Goal: Information Seeking & Learning: Learn about a topic

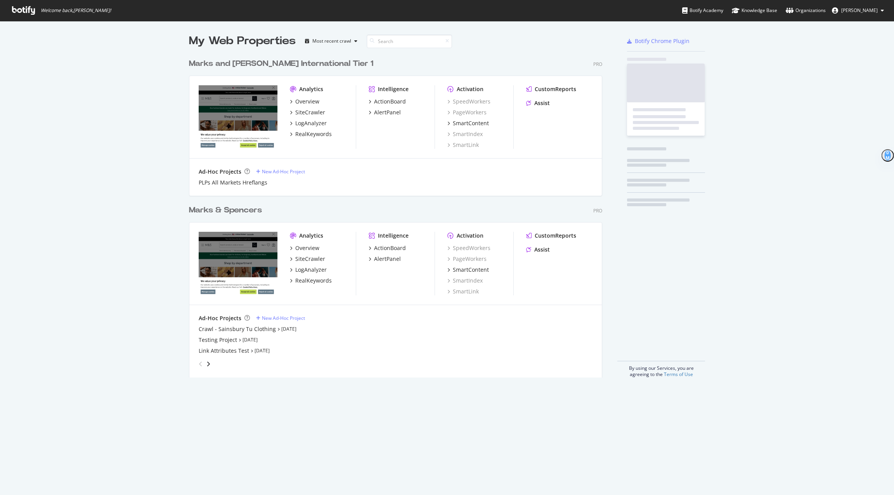
scroll to position [329, 419]
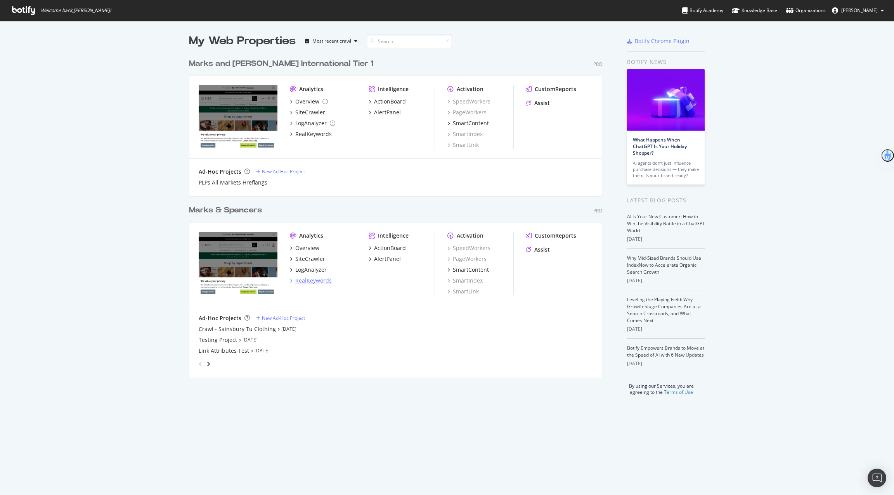
click at [314, 280] on div "RealKeywords" at bounding box center [313, 281] width 36 height 8
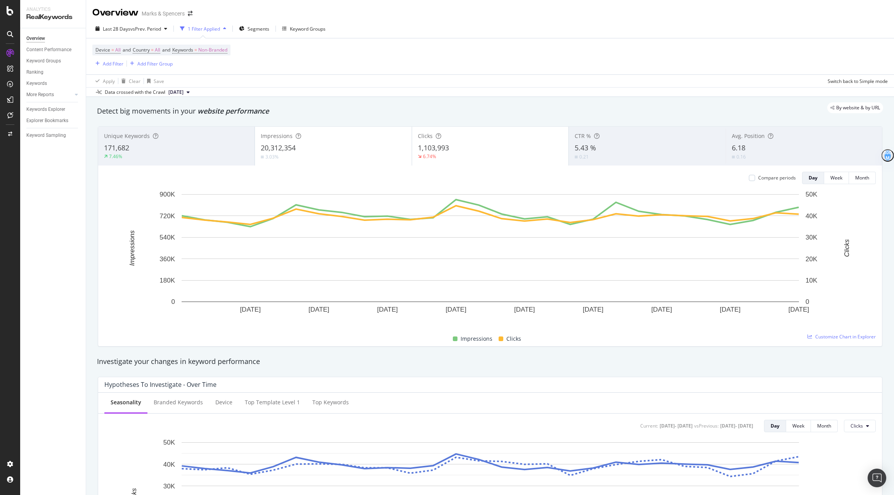
click at [360, 149] on div "20,312,354" at bounding box center [333, 148] width 145 height 10
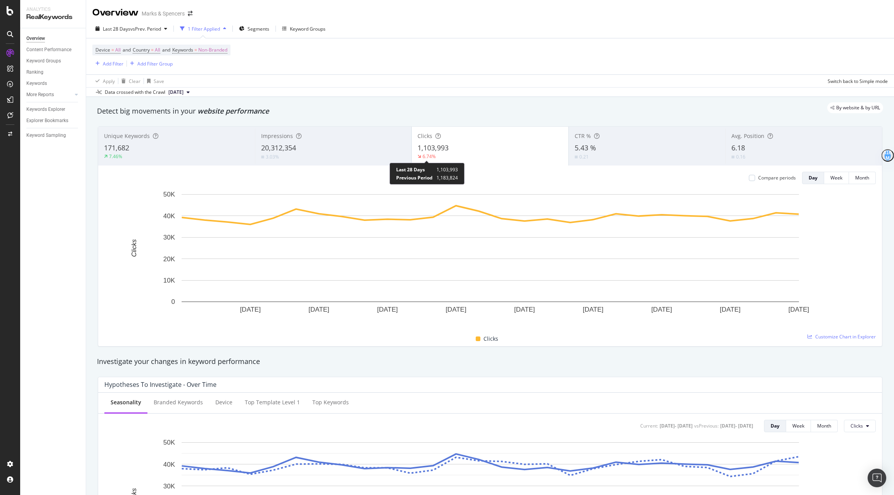
click at [433, 156] on div "6.74%" at bounding box center [428, 156] width 13 height 7
click at [735, 153] on div "0.16" at bounding box center [740, 156] width 19 height 7
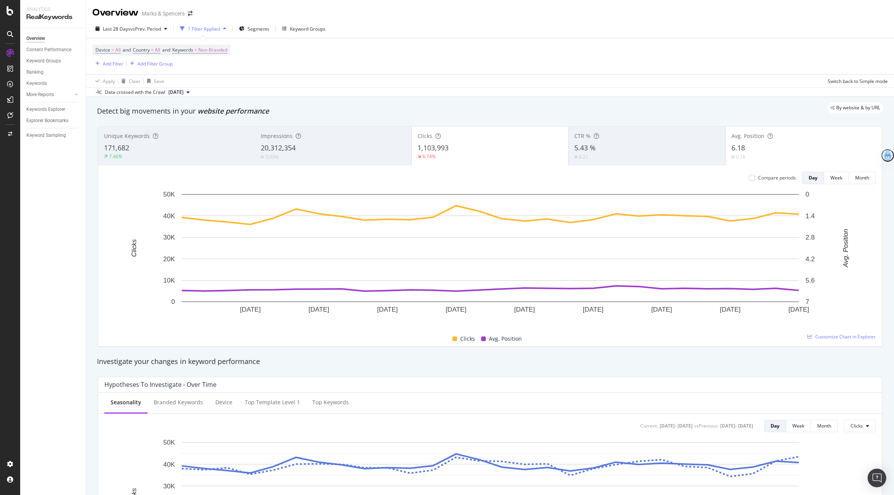
click at [441, 156] on div "6.74%" at bounding box center [489, 156] width 145 height 7
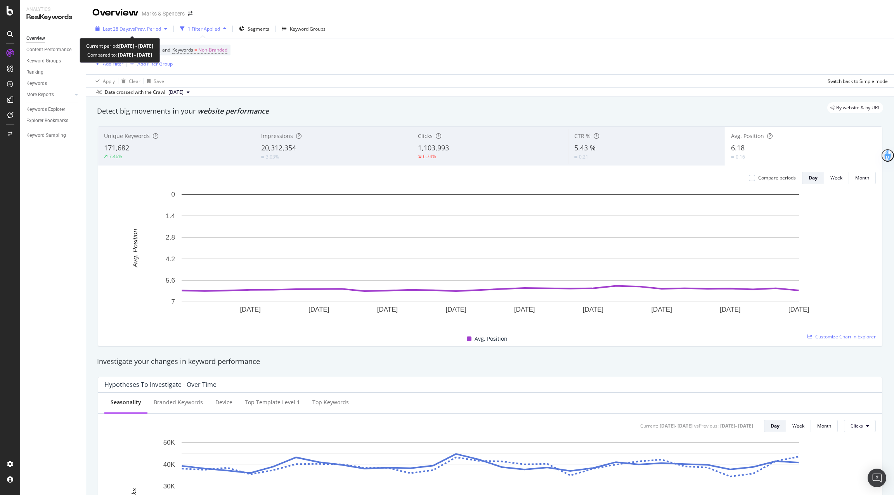
click at [145, 28] on span "vs Prev. Period" at bounding box center [145, 29] width 31 height 7
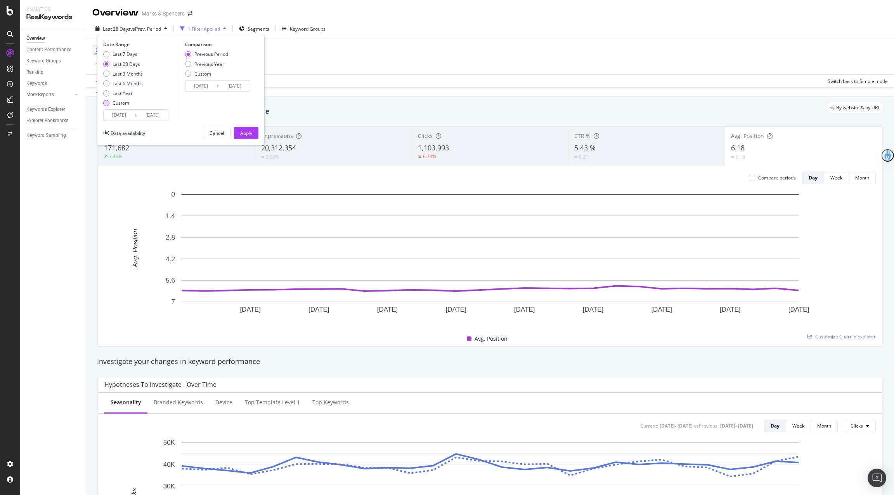
click at [121, 104] on div "Custom" at bounding box center [120, 103] width 17 height 7
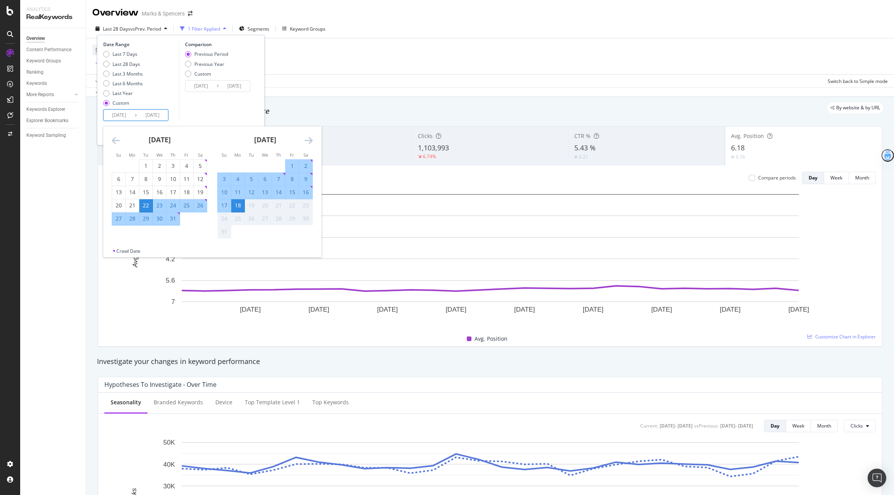
click at [129, 116] on input "[DATE]" at bounding box center [119, 115] width 31 height 11
click at [114, 140] on icon "Move backward to switch to the previous month." at bounding box center [116, 140] width 8 height 9
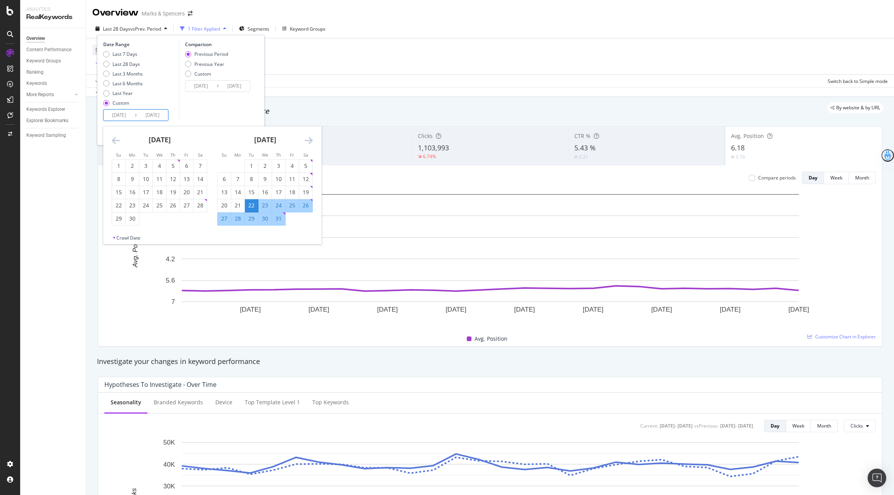
click at [114, 140] on icon "Move backward to switch to the previous month." at bounding box center [116, 140] width 8 height 9
click at [202, 163] on div "1" at bounding box center [200, 166] width 13 height 8
type input "[DATE]"
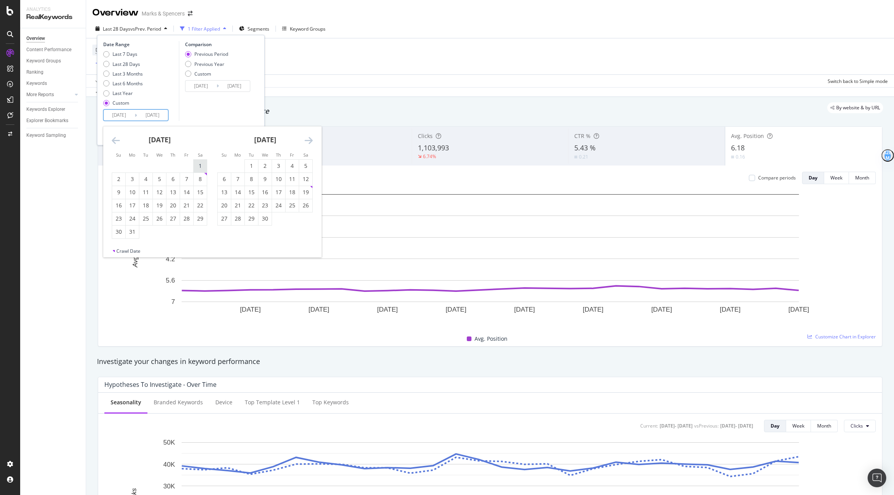
type input "[DATE]"
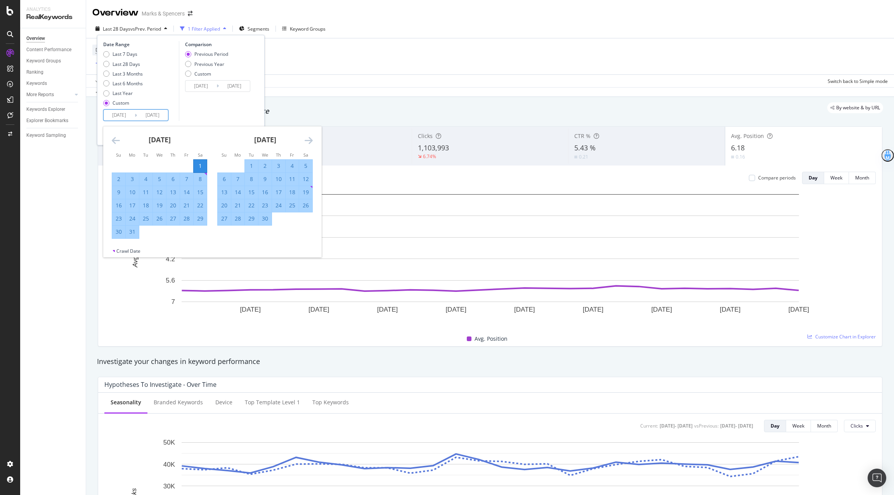
click at [308, 138] on icon "Move forward to switch to the next month." at bounding box center [308, 140] width 8 height 9
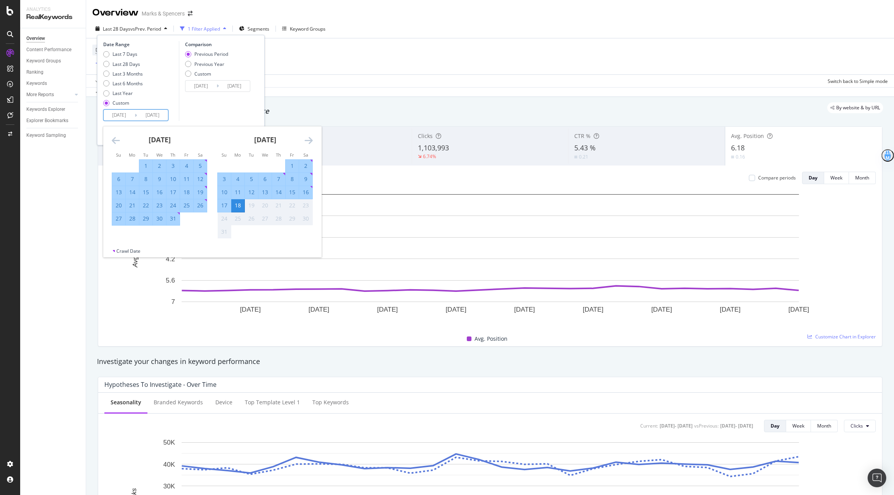
click at [247, 108] on div "Comparison Previous Period Previous Year Custom [DATE] Navigate forward to inte…" at bounding box center [216, 81] width 74 height 80
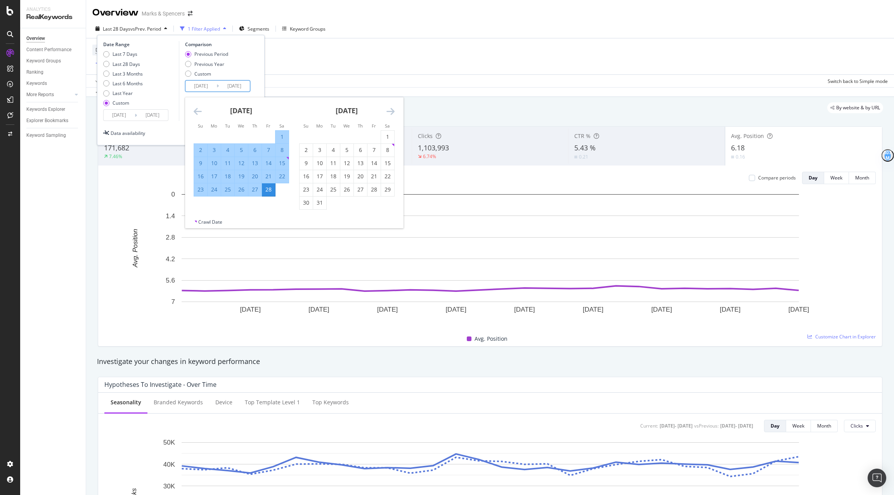
click at [207, 86] on input "[DATE]" at bounding box center [200, 86] width 31 height 11
click at [208, 68] on div "Previous Period Previous Year Custom" at bounding box center [206, 65] width 43 height 29
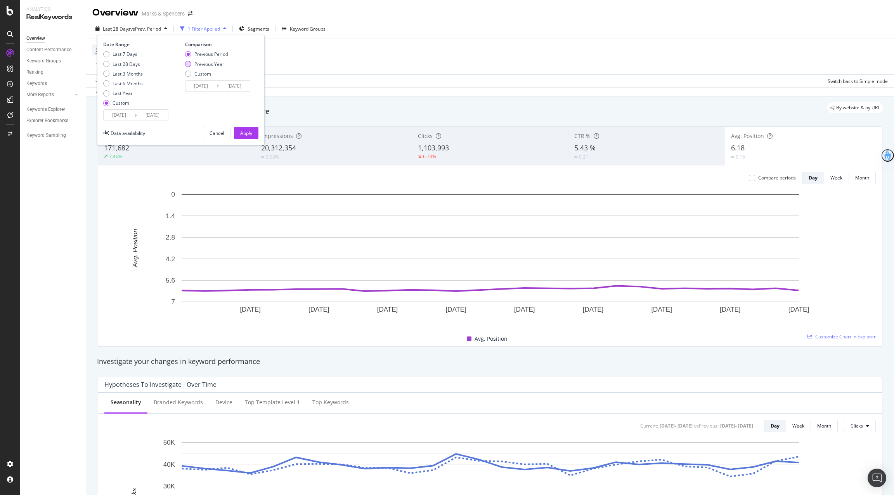
click at [205, 64] on div "Previous Year" at bounding box center [209, 64] width 30 height 7
type input "[DATE]"
click at [243, 130] on div "Apply" at bounding box center [246, 133] width 12 height 7
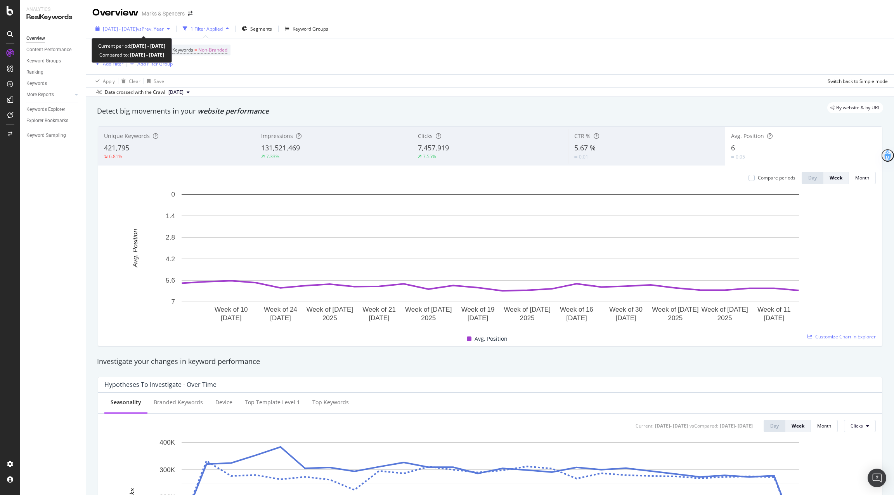
click at [164, 28] on span "vs Prev. Year" at bounding box center [150, 29] width 27 height 7
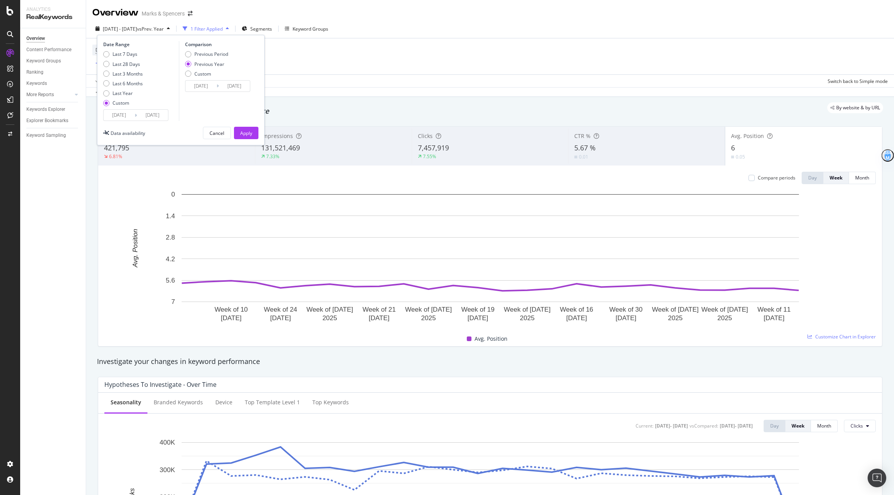
click at [122, 112] on input "[DATE]" at bounding box center [119, 115] width 31 height 11
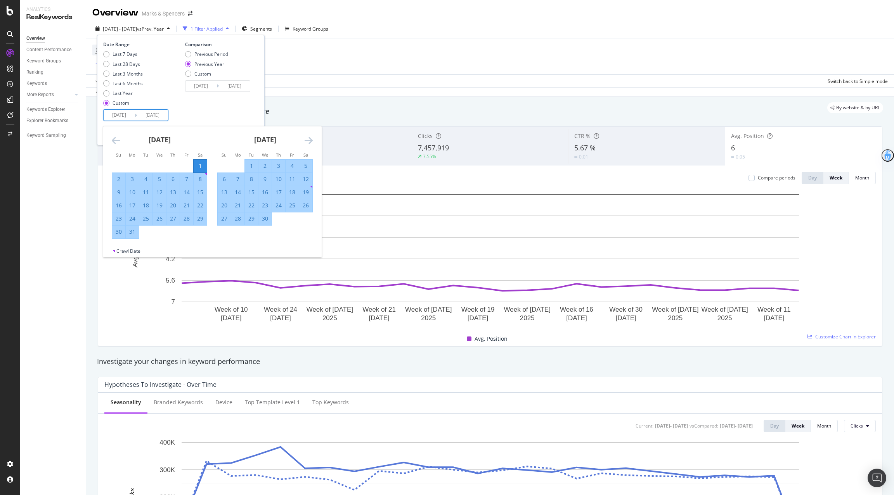
click at [119, 139] on div "[DATE] 1 2 3 4 5 6 7 8 9 10 11 12 13 14 15 16 17 18 19 20 21 22 23 24 25 26 27 …" at bounding box center [212, 186] width 218 height 121
click at [119, 139] on icon "Move backward to switch to the previous month." at bounding box center [116, 140] width 8 height 9
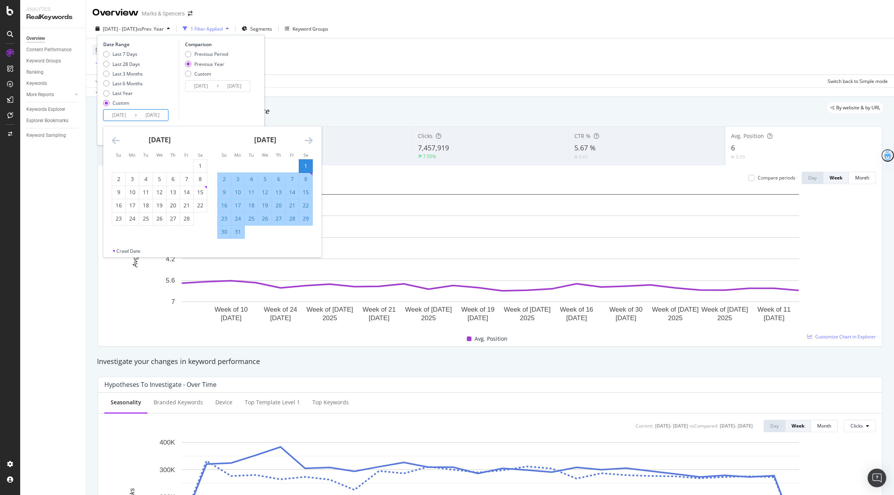
click at [119, 139] on icon "Move backward to switch to the previous month." at bounding box center [116, 140] width 8 height 9
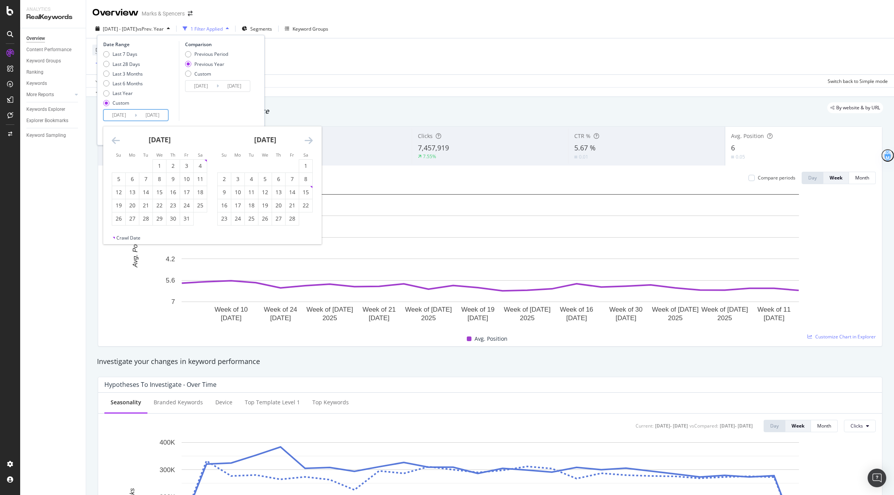
click at [119, 139] on icon "Move backward to switch to the previous month." at bounding box center [116, 140] width 8 height 9
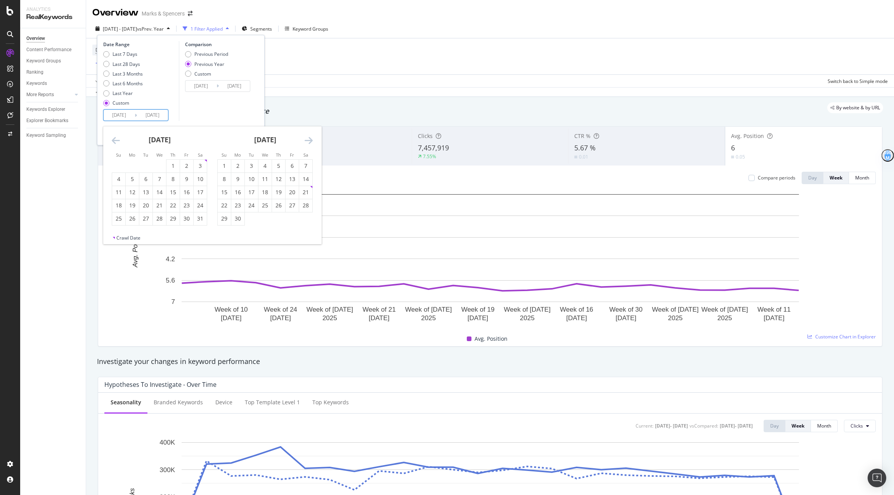
click at [119, 139] on icon "Move backward to switch to the previous month." at bounding box center [116, 140] width 8 height 9
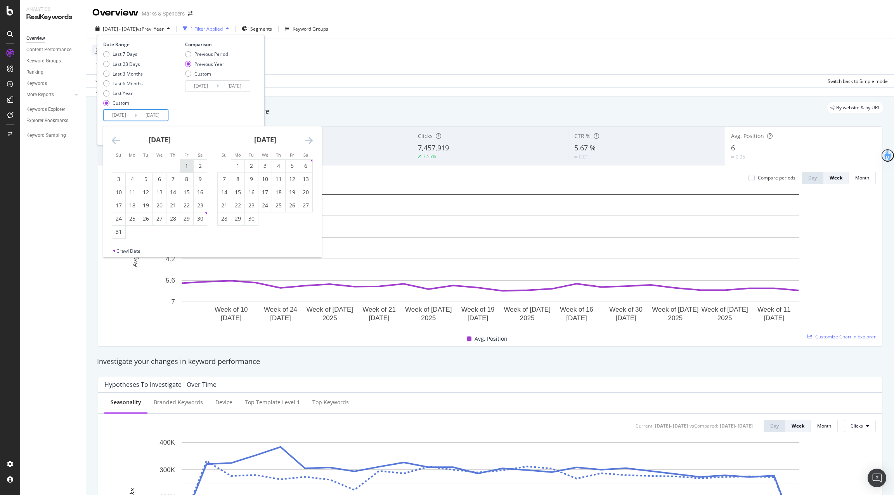
click at [190, 163] on div "1" at bounding box center [186, 166] width 13 height 8
type input "[DATE]"
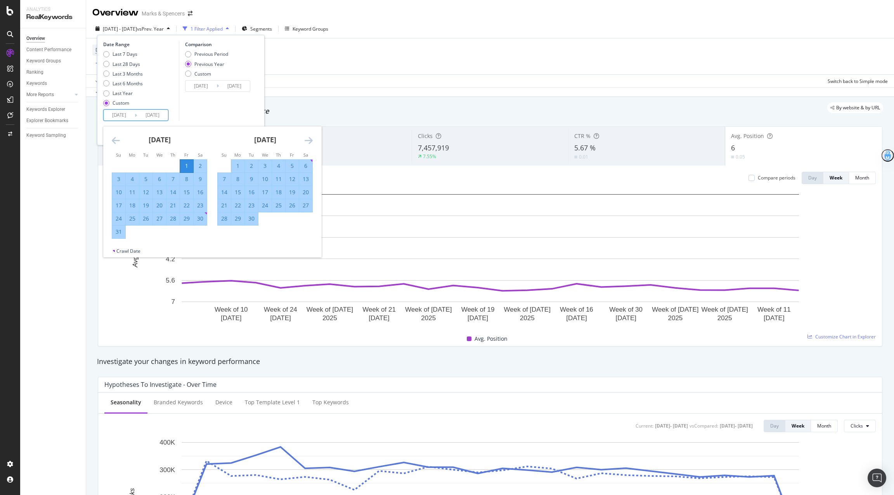
click at [242, 101] on div "Comparison Previous Period Previous Year Custom [DATE] Navigate forward to inte…" at bounding box center [216, 81] width 74 height 80
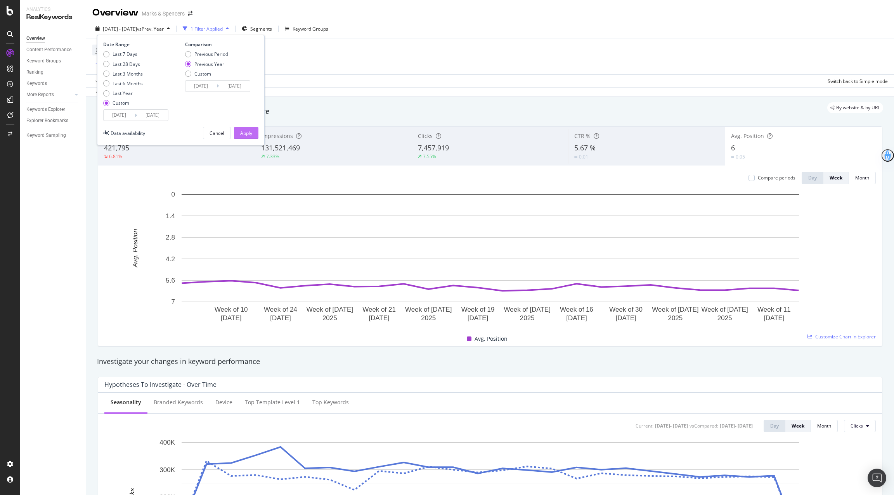
click at [242, 136] on div "Apply" at bounding box center [246, 133] width 12 height 12
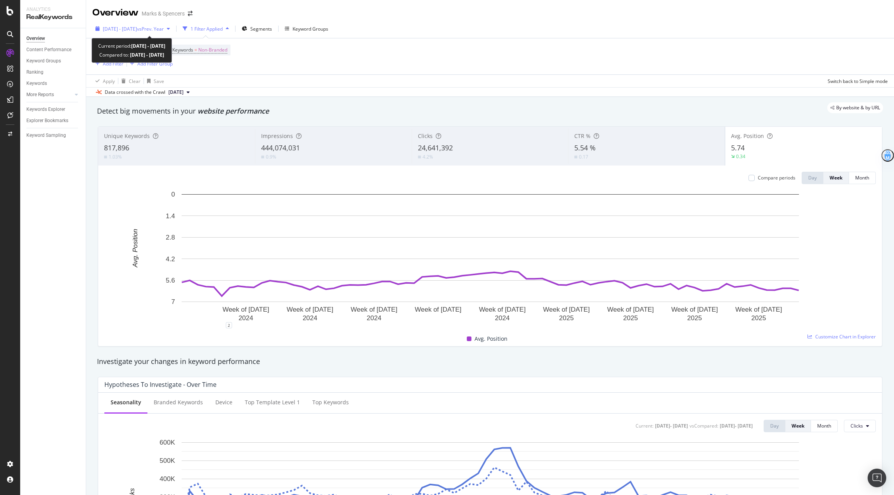
click at [164, 30] on span "vs Prev. Year" at bounding box center [150, 29] width 27 height 7
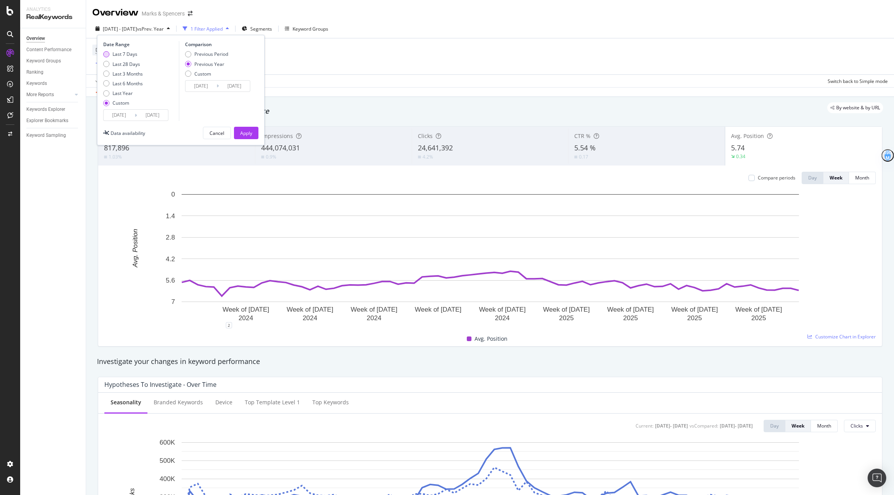
click at [116, 55] on div "Last 7 Days" at bounding box center [124, 54] width 25 height 7
type input "[DATE]"
click at [252, 128] on div "Apply" at bounding box center [246, 133] width 12 height 12
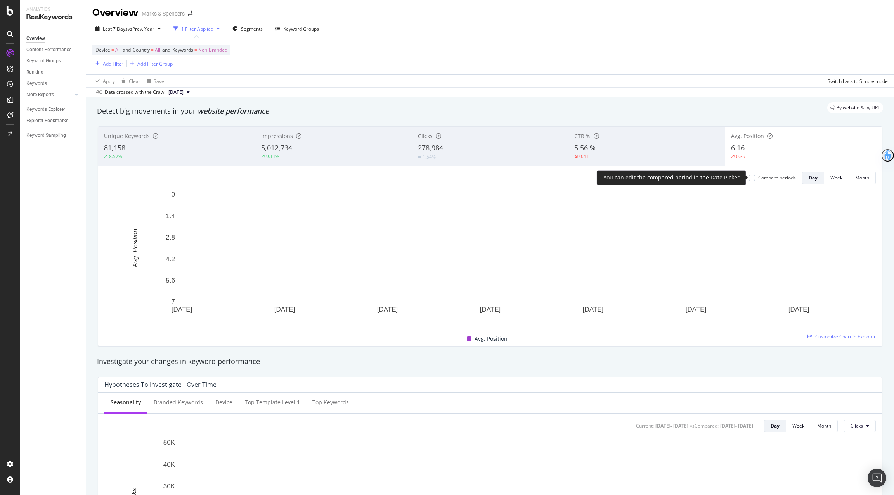
click at [757, 179] on div "Compare periods" at bounding box center [772, 178] width 47 height 7
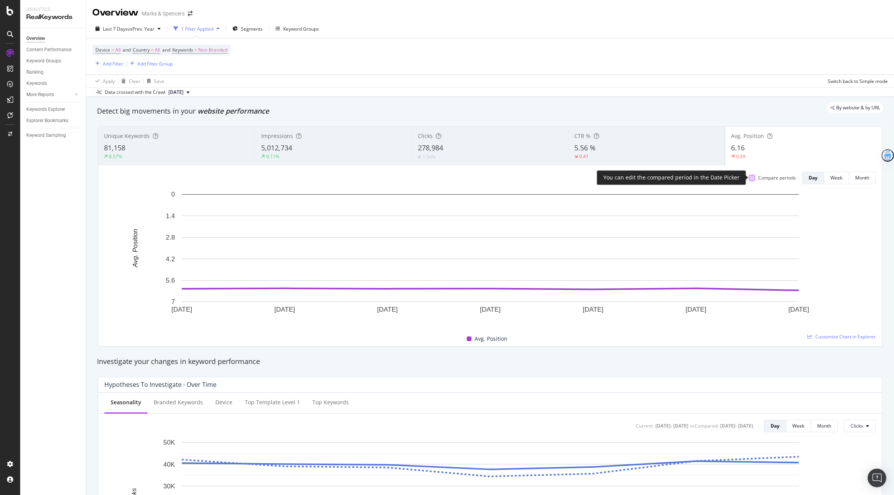
click at [754, 177] on div at bounding box center [752, 178] width 6 height 6
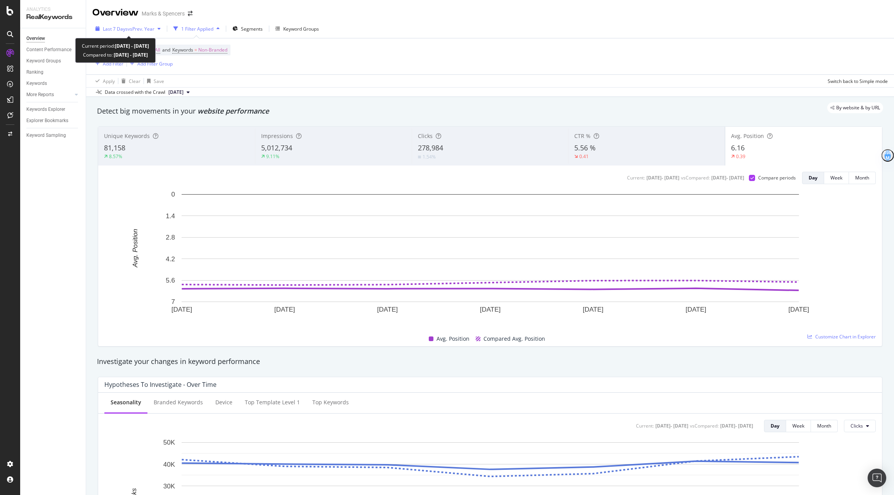
click at [106, 22] on button "Last 7 Days vs Prev. Year" at bounding box center [127, 28] width 71 height 12
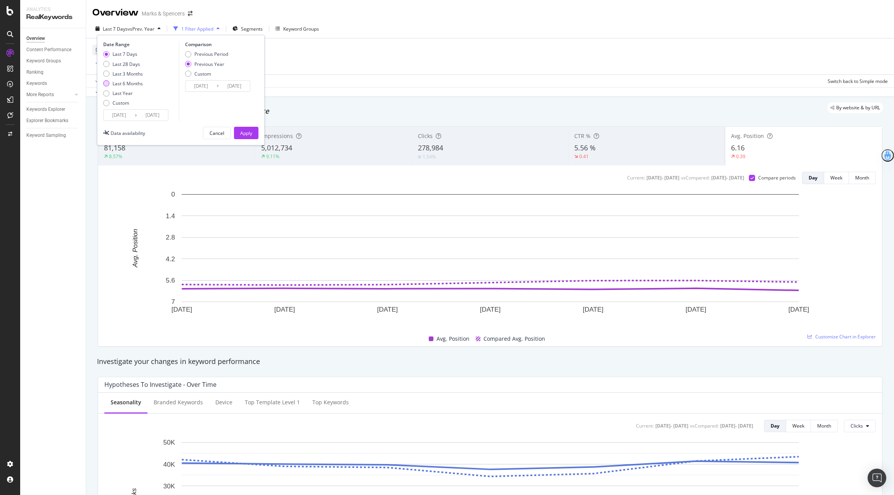
click at [133, 85] on div "Last 6 Months" at bounding box center [127, 83] width 30 height 7
type input "[DATE]"
click at [248, 133] on div "Apply" at bounding box center [246, 133] width 12 height 7
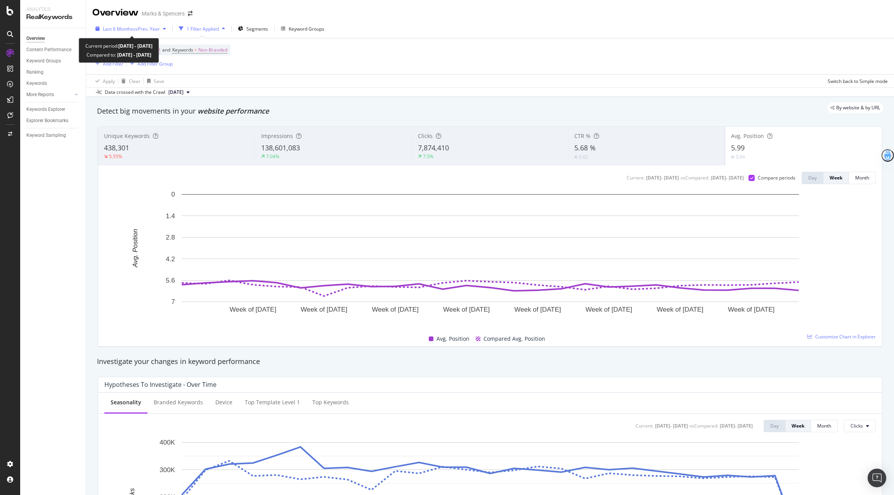
click at [137, 34] on div "Last 6 Months vs Prev. Year" at bounding box center [130, 29] width 77 height 12
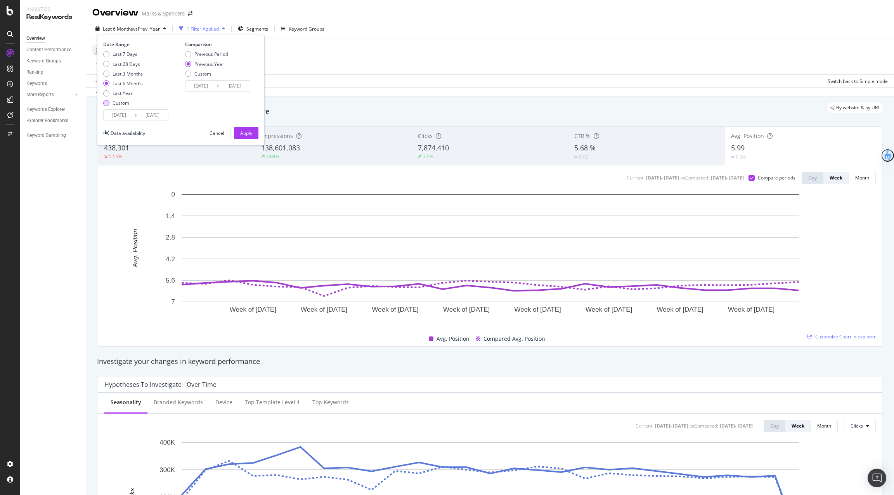
click at [115, 105] on div "Custom" at bounding box center [120, 103] width 17 height 7
type input "[DATE]"
click at [125, 118] on input "[DATE]" at bounding box center [119, 115] width 31 height 11
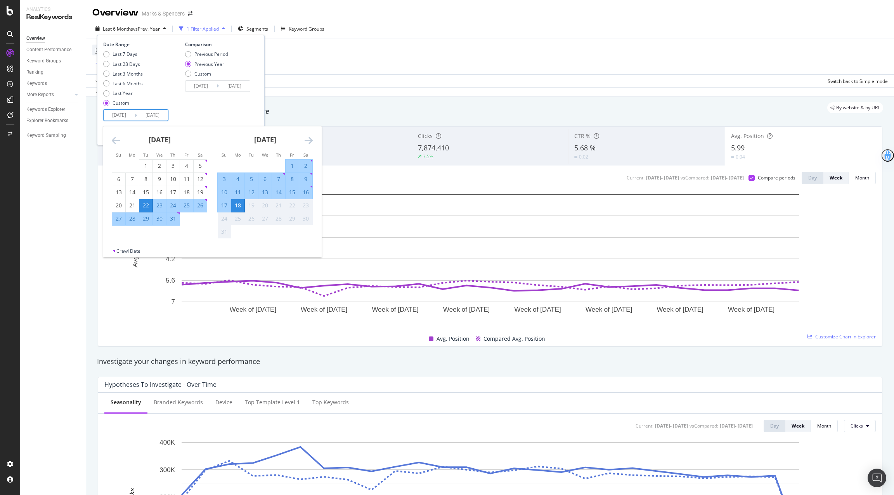
click at [115, 139] on icon "Move backward to switch to the previous month." at bounding box center [116, 140] width 8 height 9
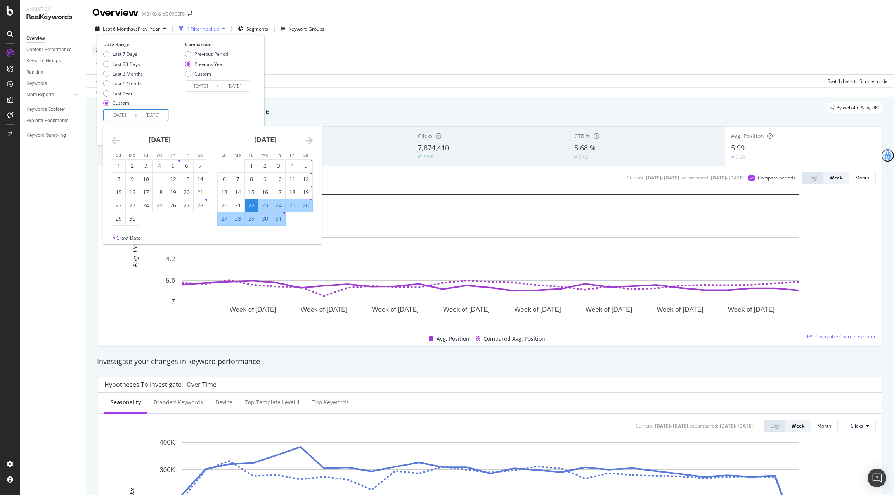
click at [115, 139] on icon "Move backward to switch to the previous month." at bounding box center [116, 140] width 8 height 9
click at [202, 165] on div "1" at bounding box center [200, 166] width 13 height 8
type input "[DATE]"
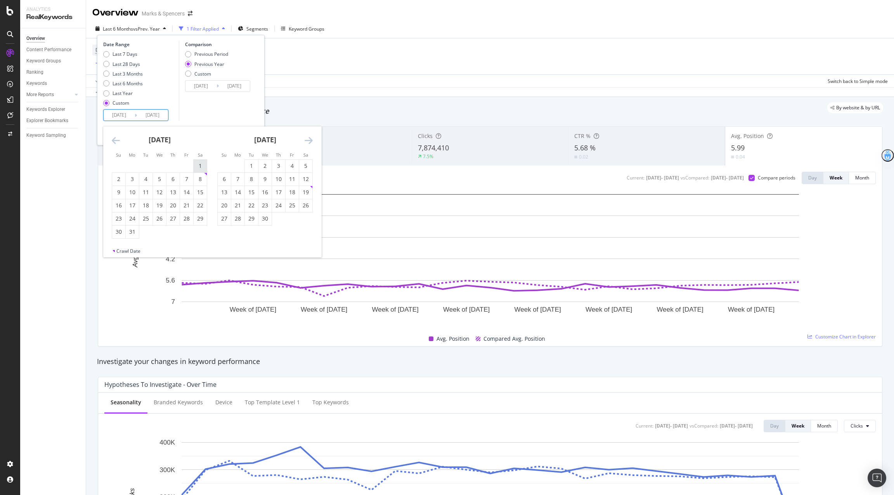
type input "[DATE]"
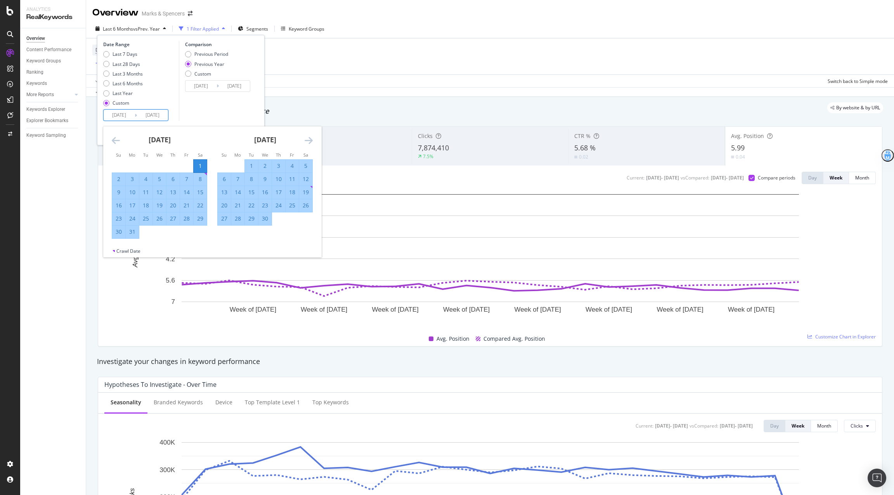
click at [306, 140] on icon "Move forward to switch to the next month." at bounding box center [308, 140] width 8 height 9
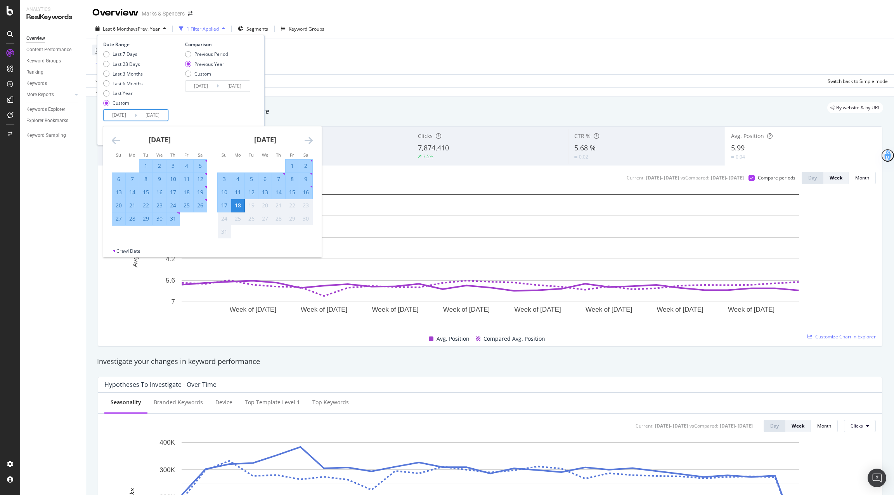
click at [306, 140] on icon "Move forward to switch to the next month." at bounding box center [308, 140] width 8 height 9
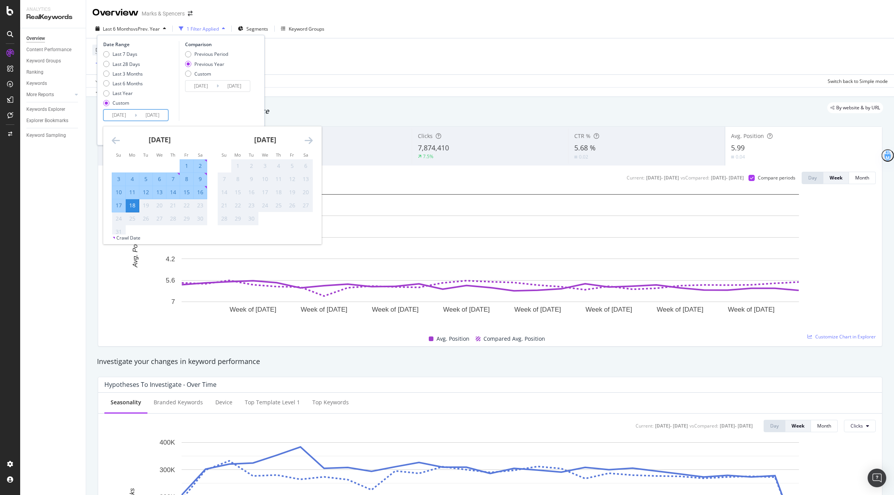
click at [226, 111] on div "Comparison Previous Period Previous Year Custom [DATE] Navigate forward to inte…" at bounding box center [216, 81] width 74 height 80
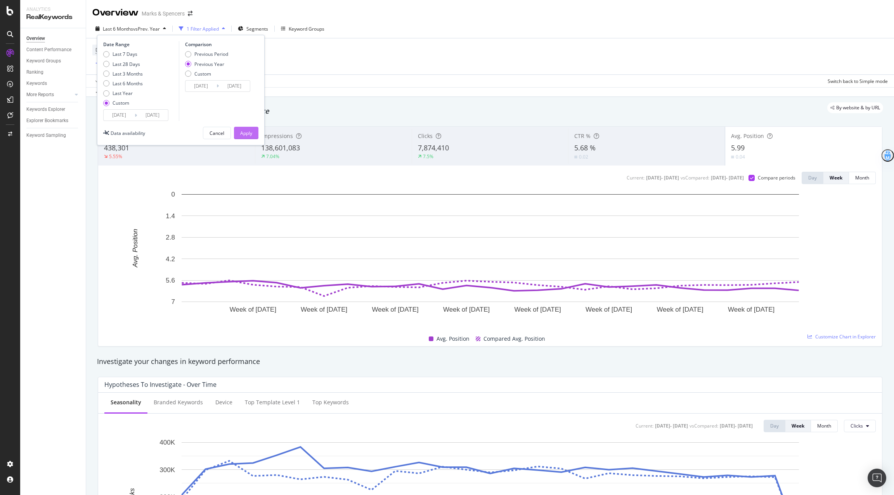
click at [245, 135] on div "Apply" at bounding box center [246, 133] width 12 height 7
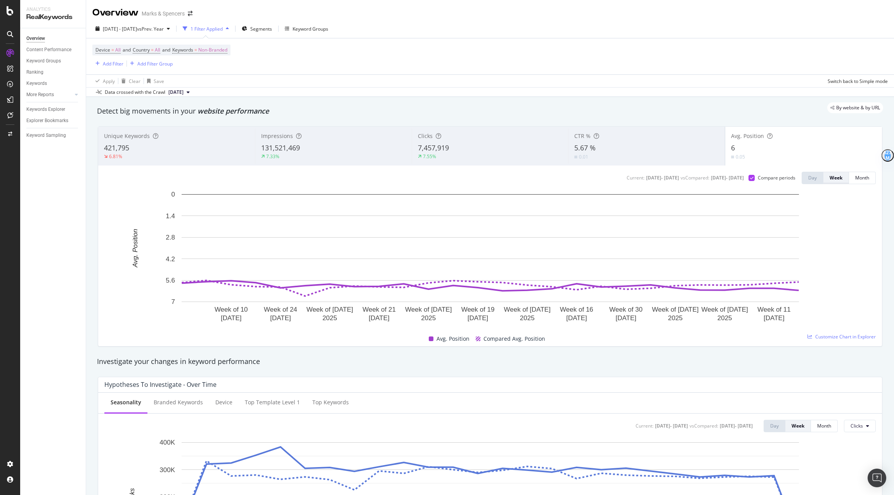
click at [839, 180] on div "Week" at bounding box center [835, 178] width 13 height 7
click at [858, 180] on div "Month" at bounding box center [862, 178] width 14 height 7
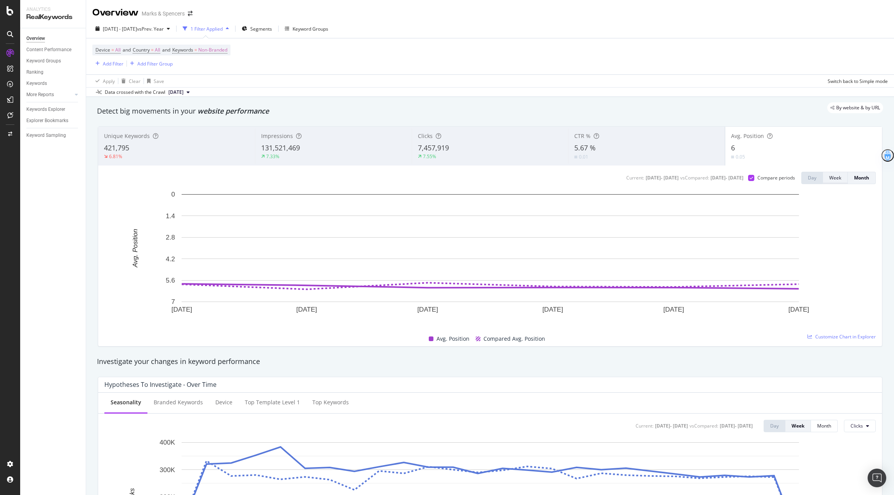
click at [830, 177] on div "Week" at bounding box center [835, 178] width 12 height 7
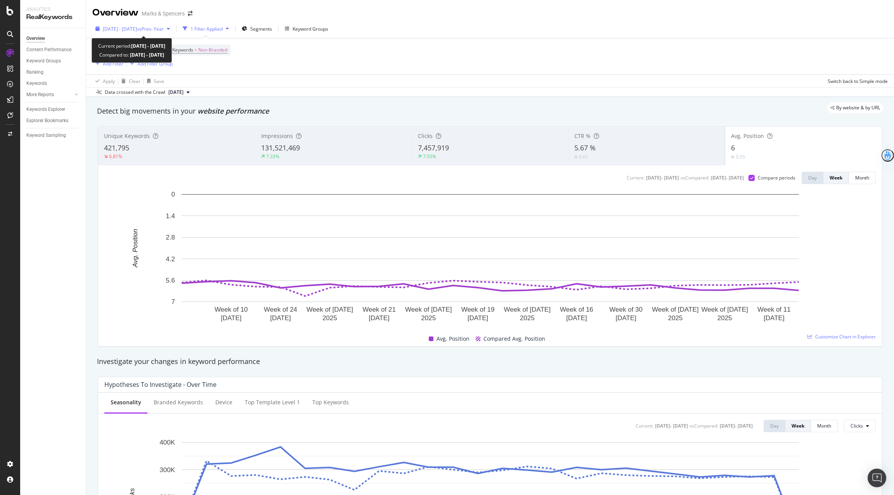
click at [122, 28] on span "[DATE] - [DATE]" at bounding box center [120, 29] width 34 height 7
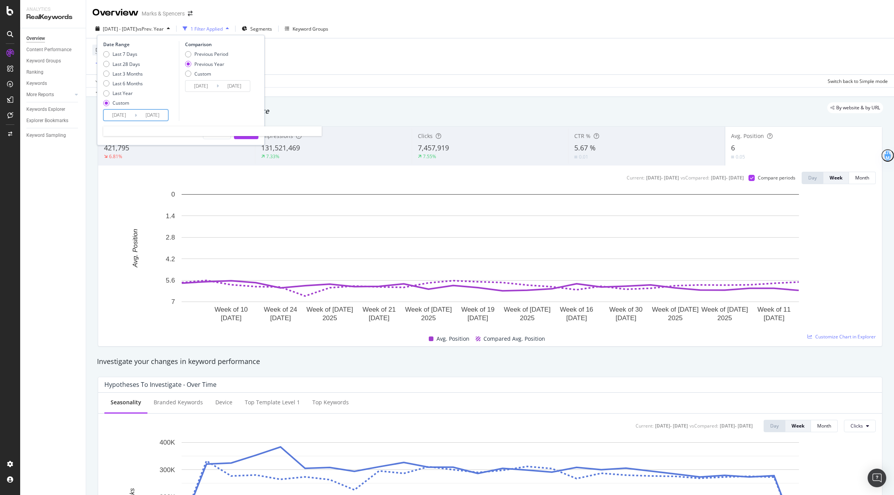
click at [119, 113] on input "[DATE]" at bounding box center [119, 115] width 31 height 11
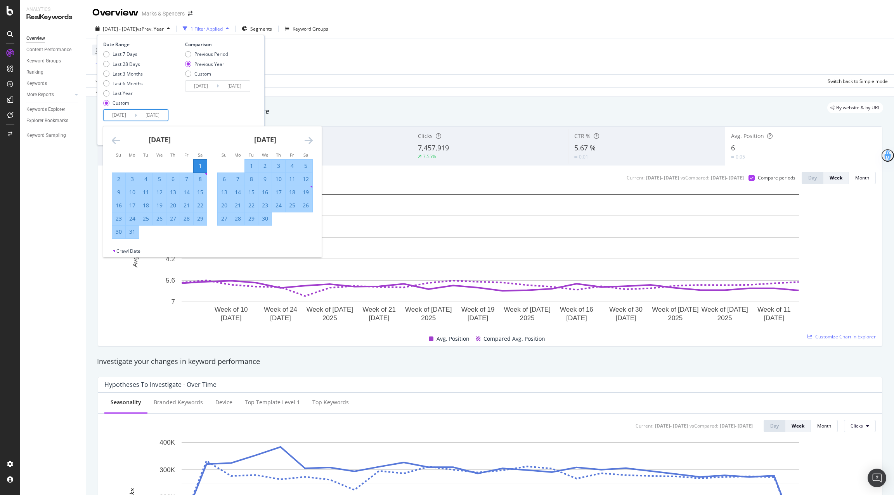
click at [248, 165] on div "1" at bounding box center [251, 166] width 13 height 8
type input "[DATE]"
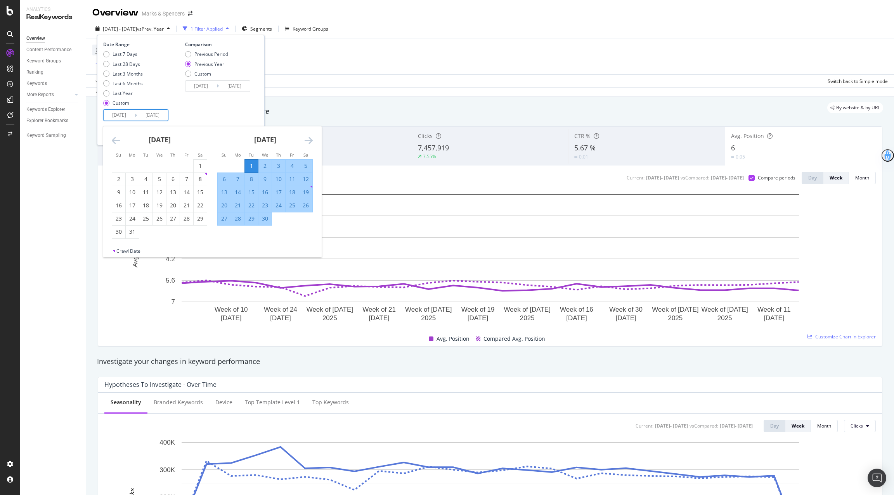
click at [219, 98] on div "Comparison Previous Period Previous Year Custom [DATE] Navigate forward to inte…" at bounding box center [216, 81] width 74 height 80
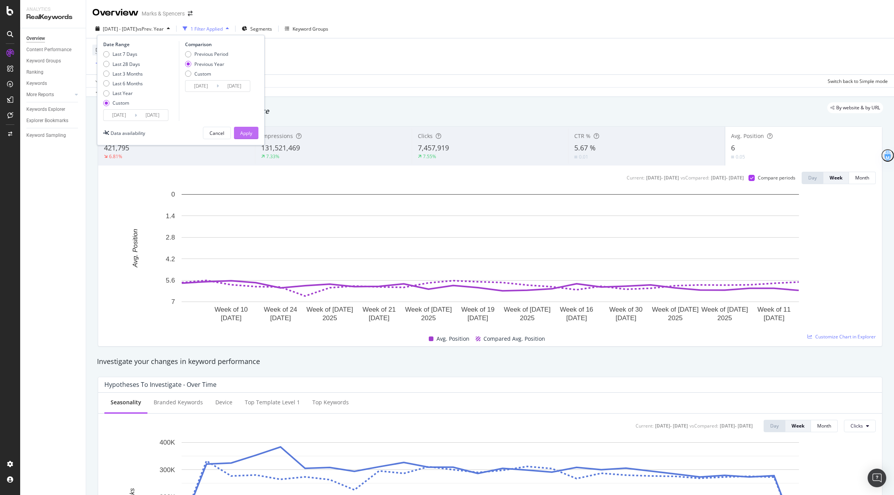
click at [246, 128] on div "Apply" at bounding box center [246, 133] width 12 height 12
